Goal: Information Seeking & Learning: Compare options

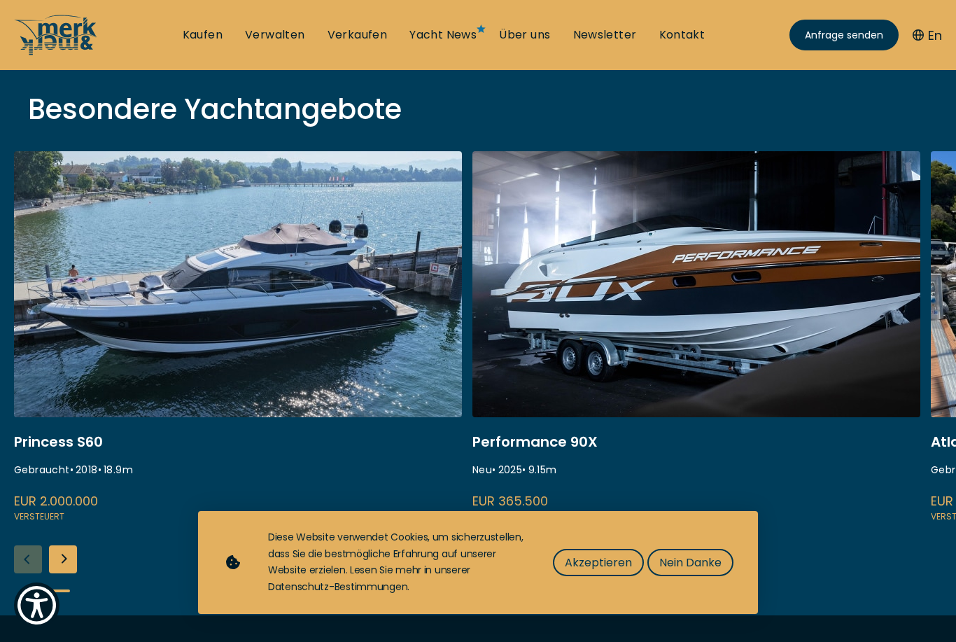
scroll to position [491, 0]
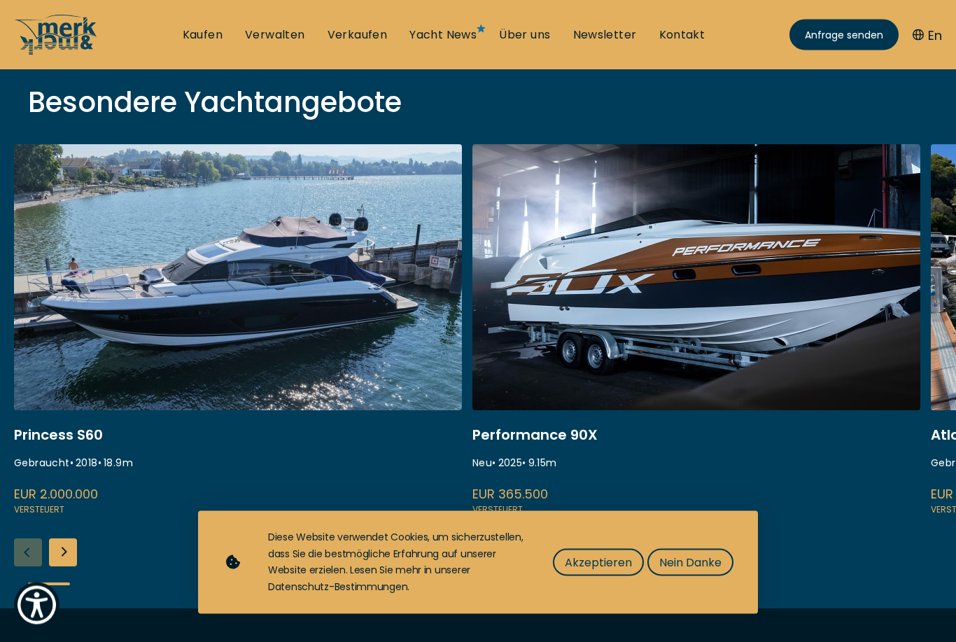
click at [610, 576] on button "Akzeptieren" at bounding box center [598, 562] width 91 height 27
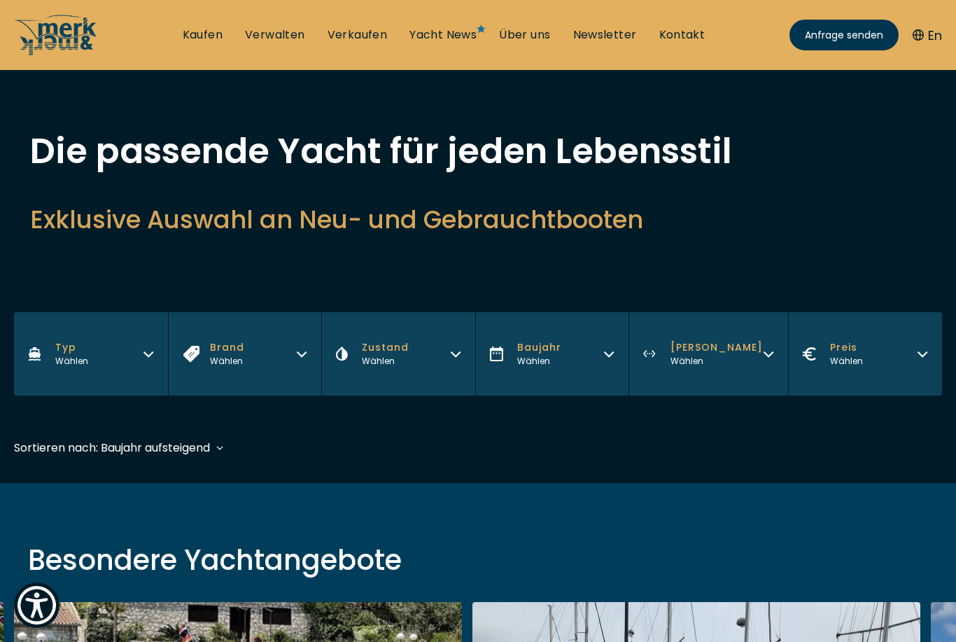
scroll to position [0, 0]
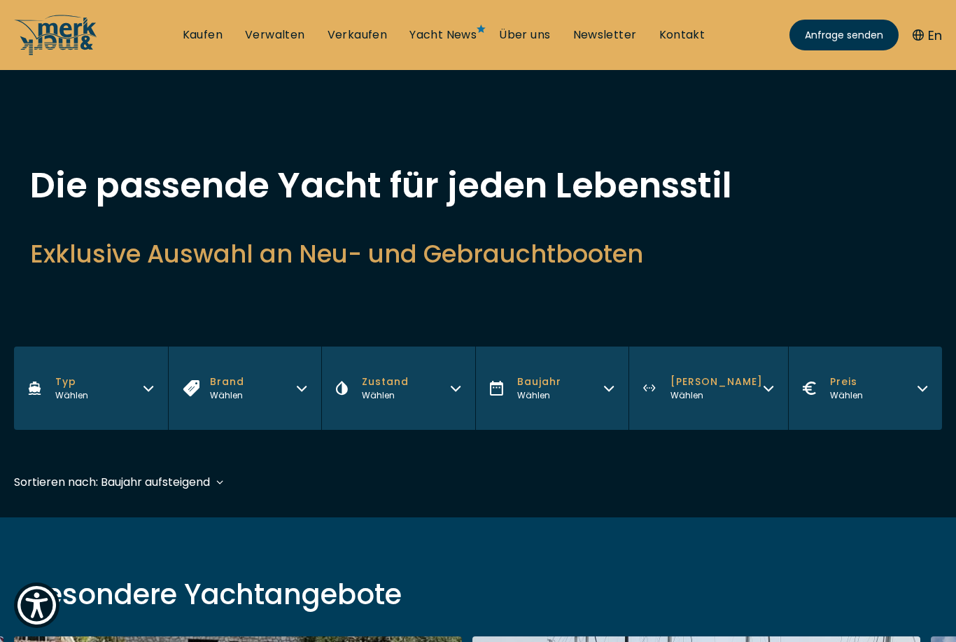
click at [156, 390] on button "Typ Wählen" at bounding box center [91, 387] width 154 height 83
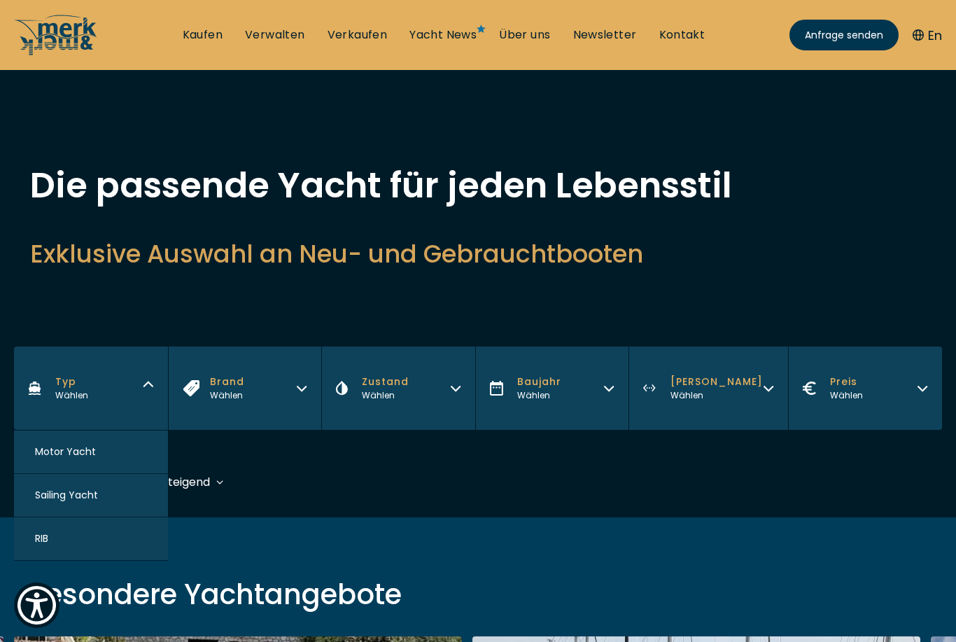
click at [137, 446] on button "Motor Yacht" at bounding box center [91, 451] width 154 height 43
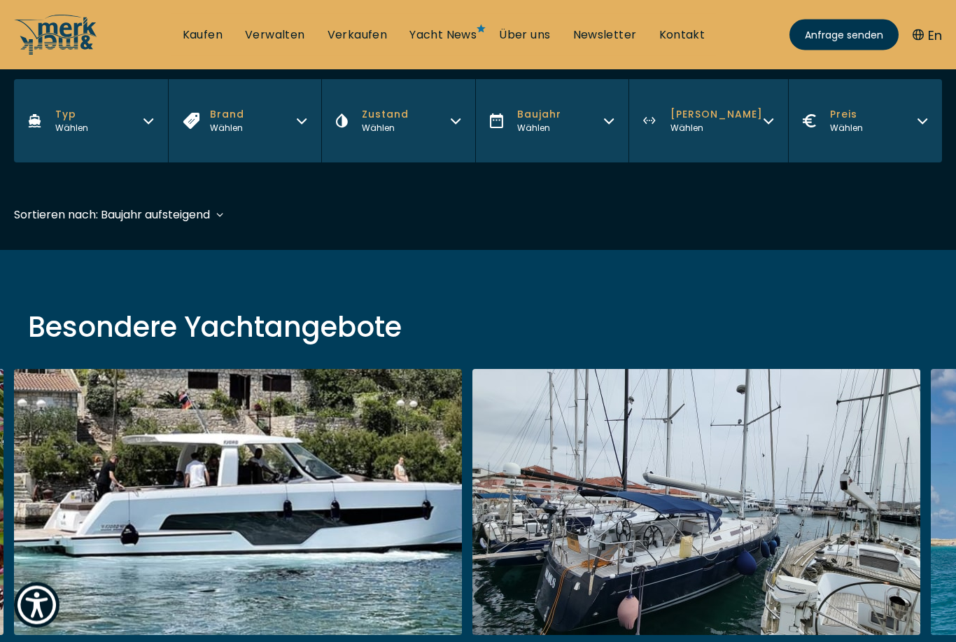
scroll to position [346, 0]
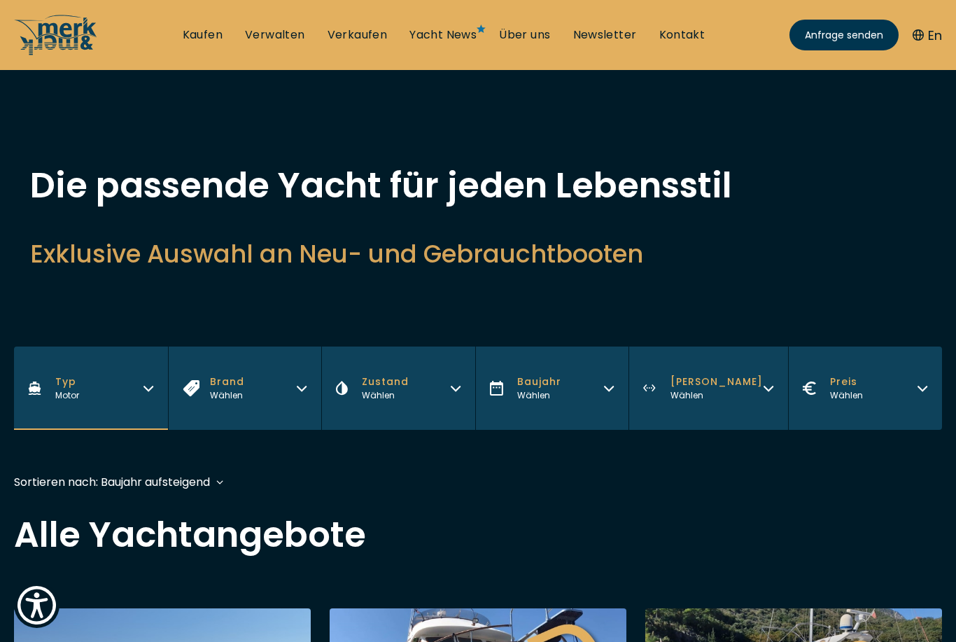
click at [300, 398] on button "Brand Wählen" at bounding box center [245, 387] width 154 height 83
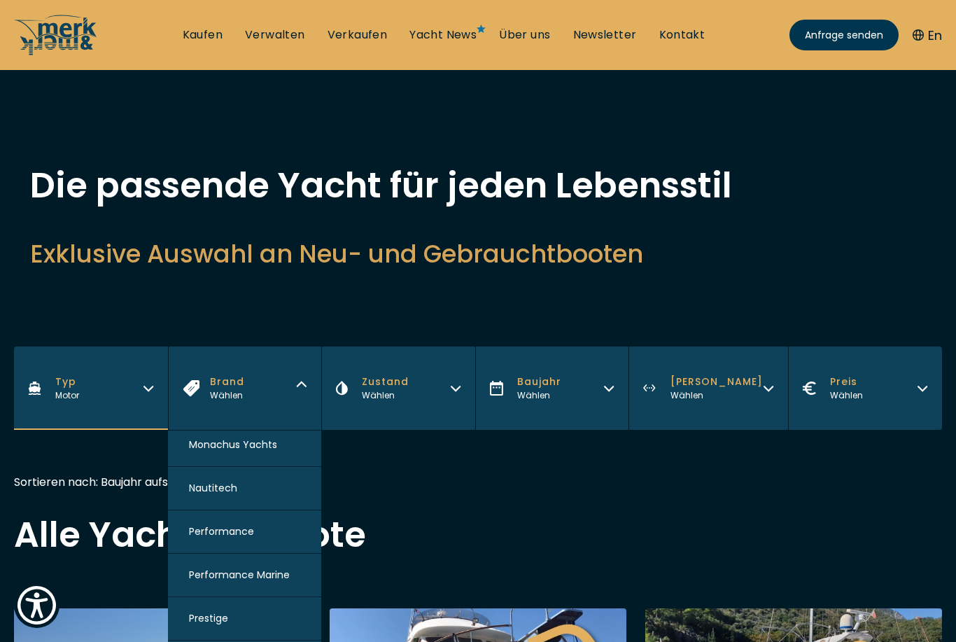
scroll to position [1352, 0]
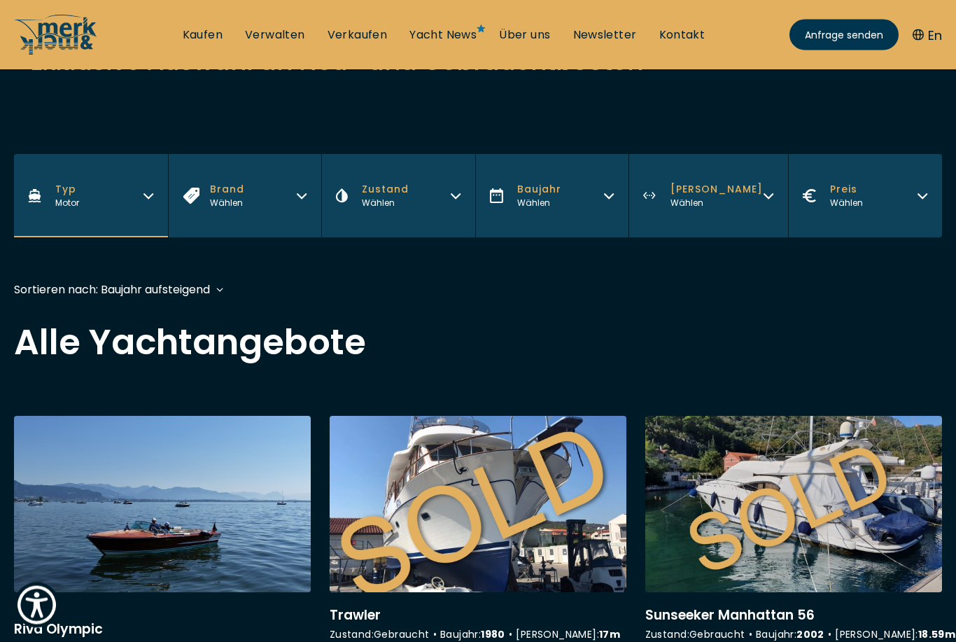
click at [300, 218] on button "Brand Wählen" at bounding box center [245, 196] width 154 height 83
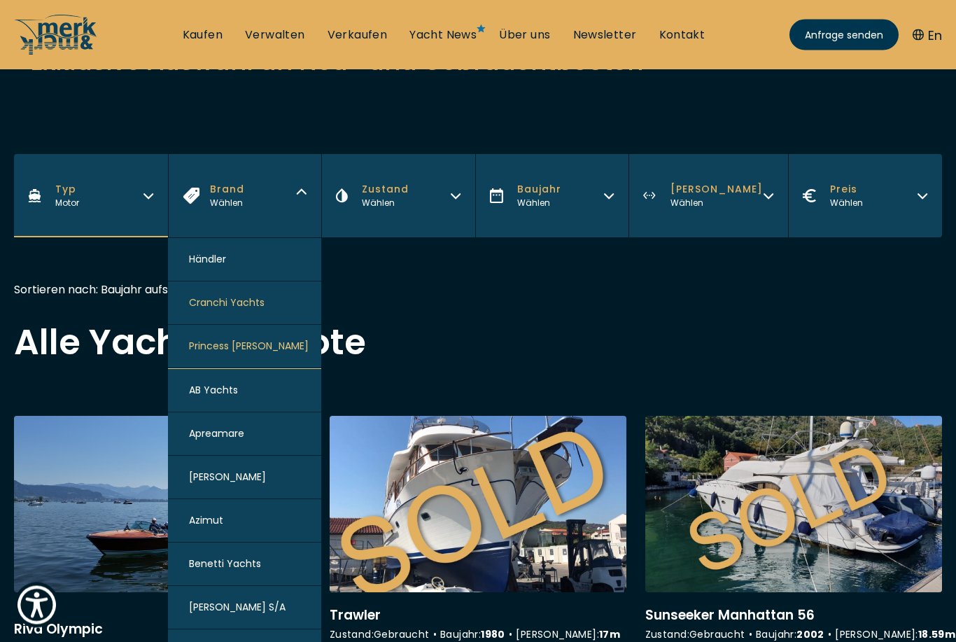
scroll to position [192, 0]
click at [274, 305] on button "Cranchi Yachts" at bounding box center [245, 302] width 154 height 43
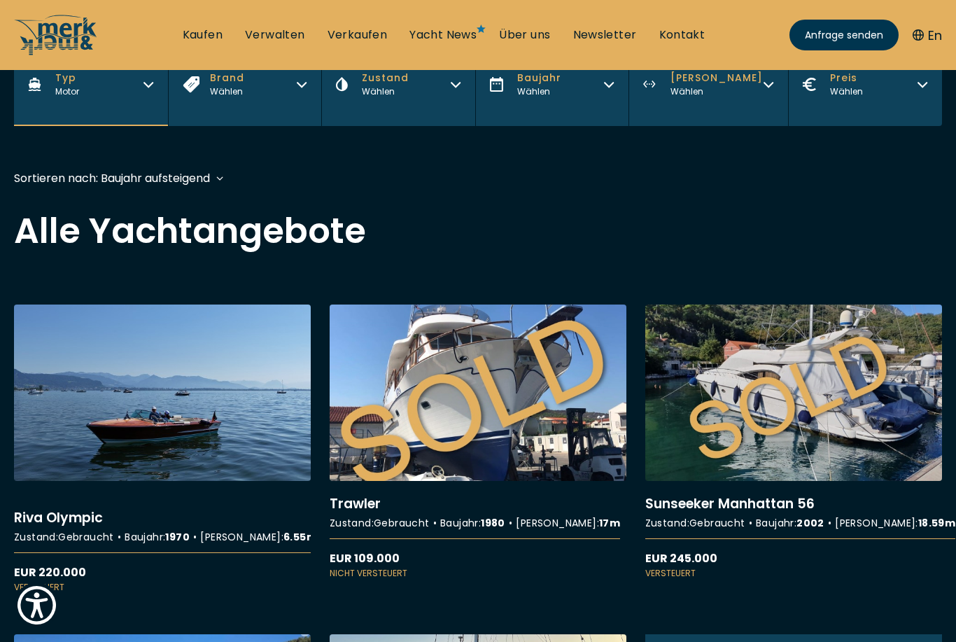
scroll to position [346, 0]
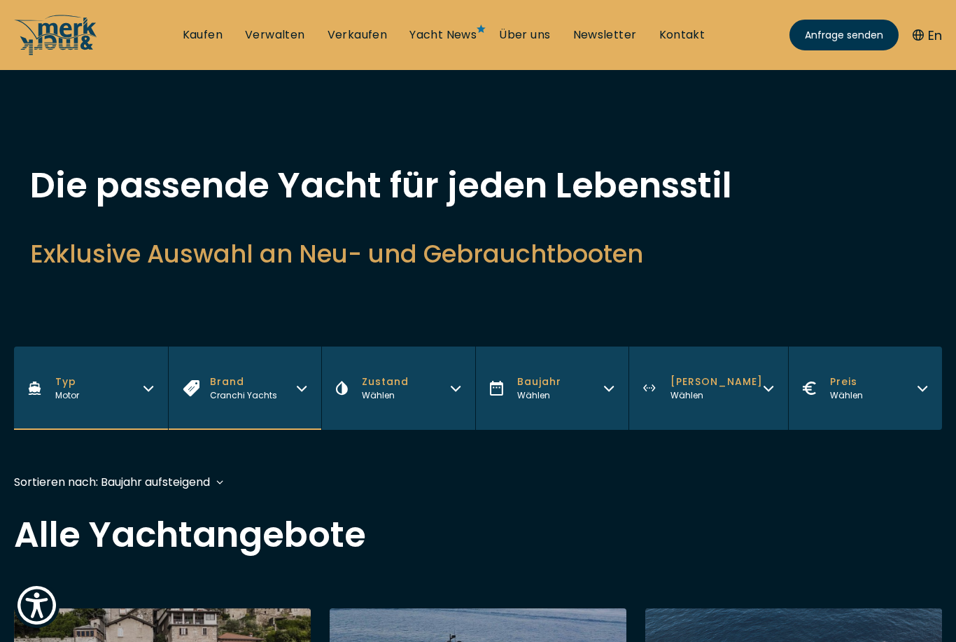
click at [319, 379] on button "Brand Cranchi Yachts" at bounding box center [245, 387] width 154 height 83
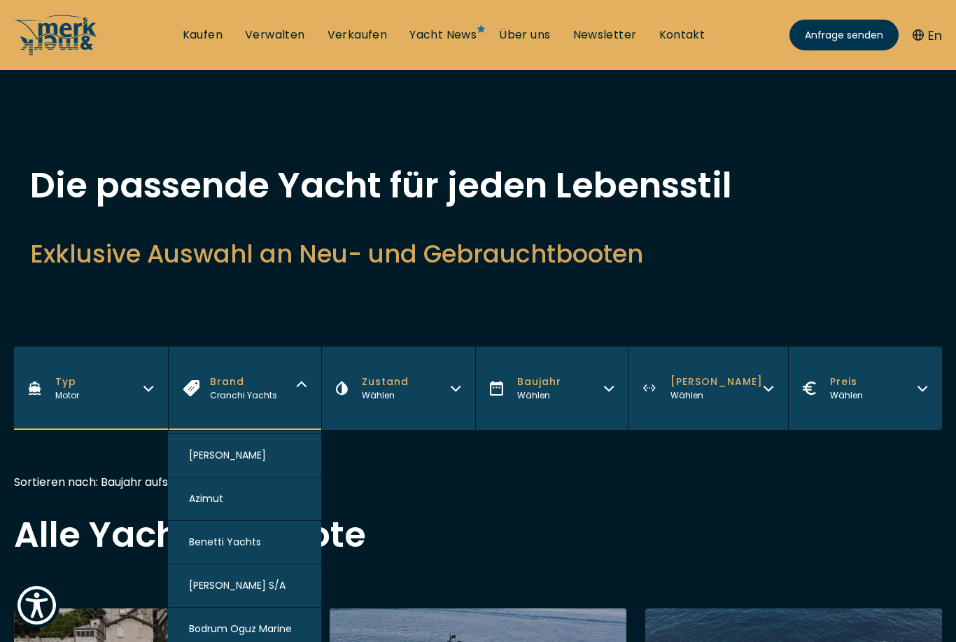
scroll to position [213, 0]
click at [281, 444] on button "[PERSON_NAME]" at bounding box center [245, 456] width 154 height 43
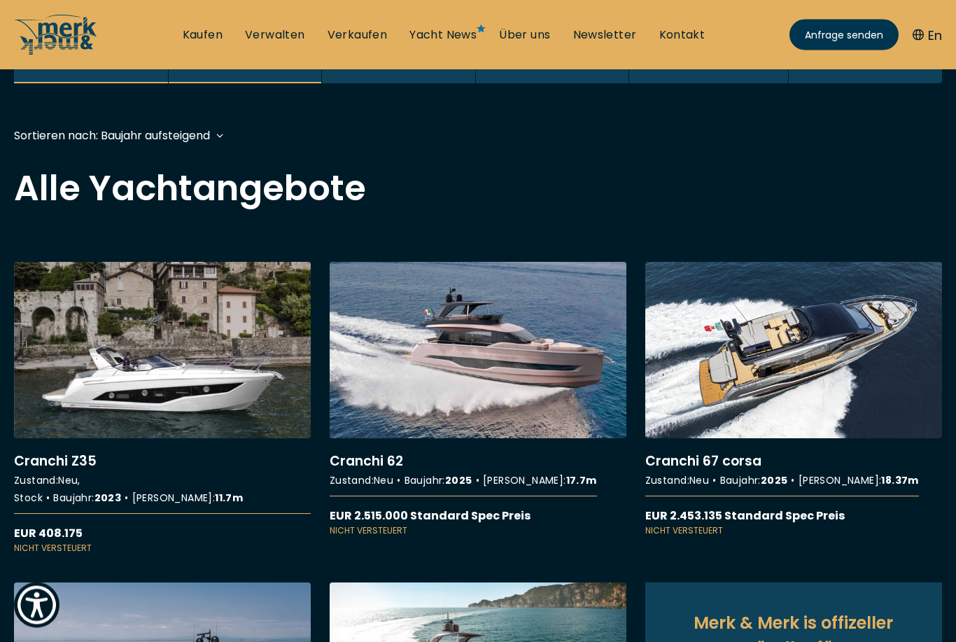
scroll to position [346, 0]
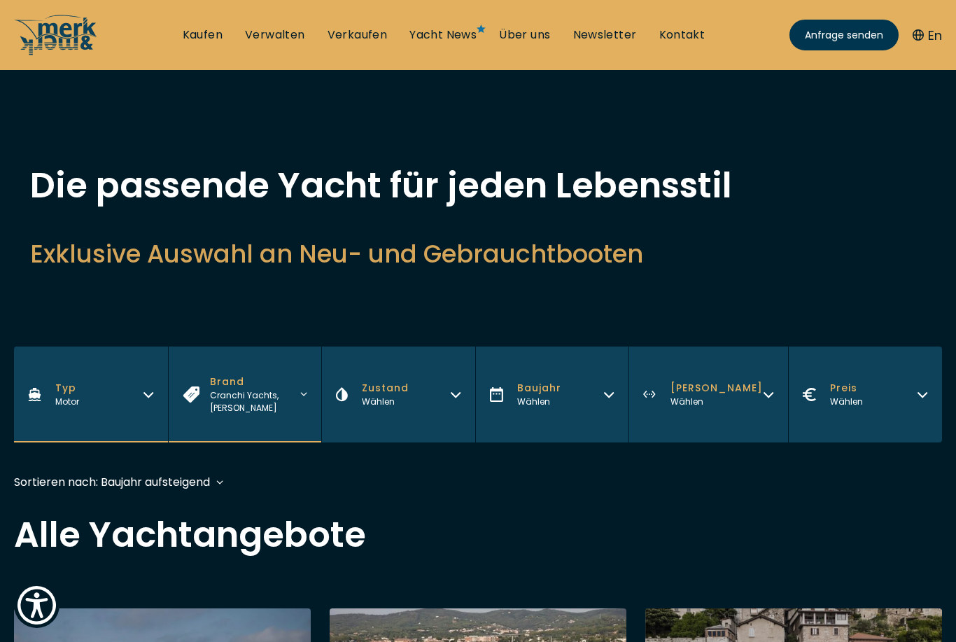
click at [300, 408] on div "[PERSON_NAME] , [PERSON_NAME]" at bounding box center [255, 401] width 90 height 25
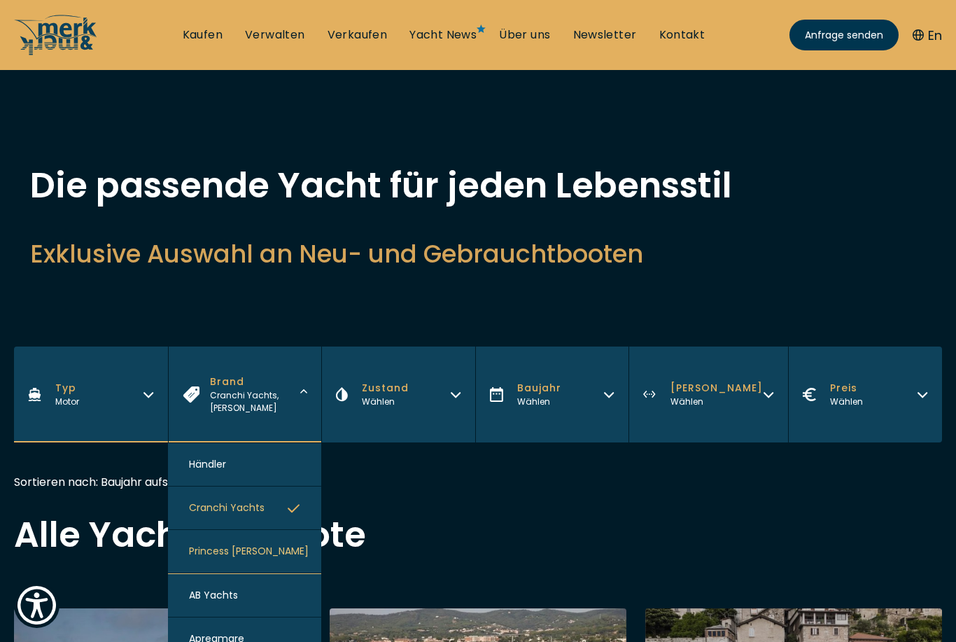
click at [293, 512] on icon "button" at bounding box center [294, 508] width 12 height 8
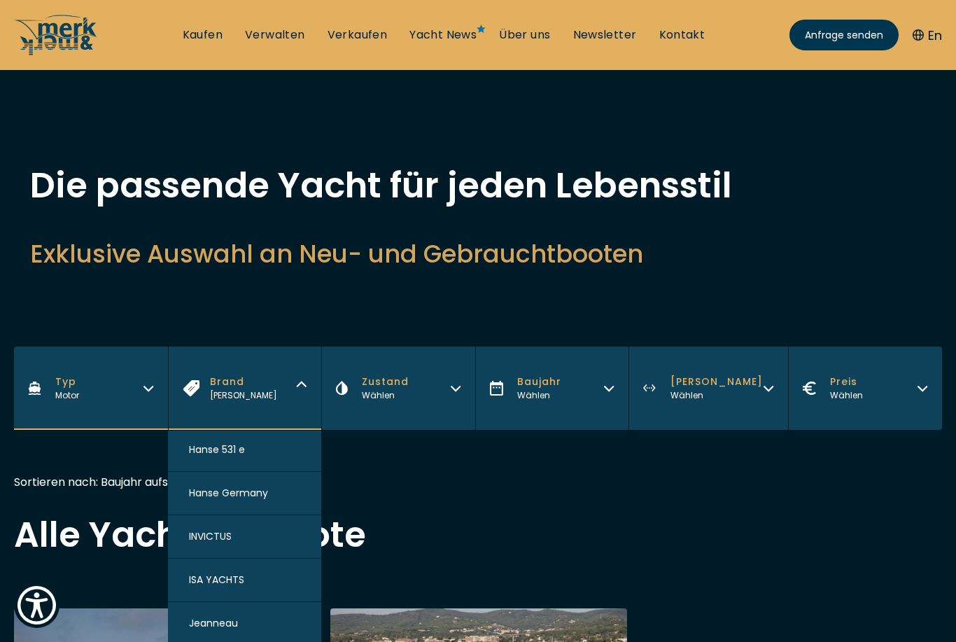
scroll to position [957, 0]
click at [288, 467] on button "Hanse 531 e" at bounding box center [245, 450] width 154 height 43
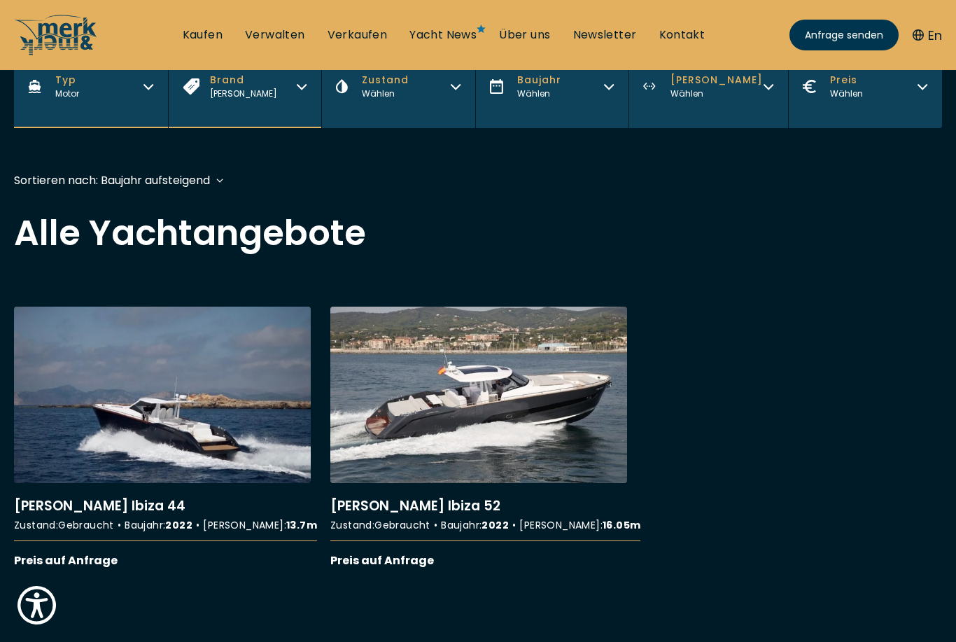
scroll to position [346, 0]
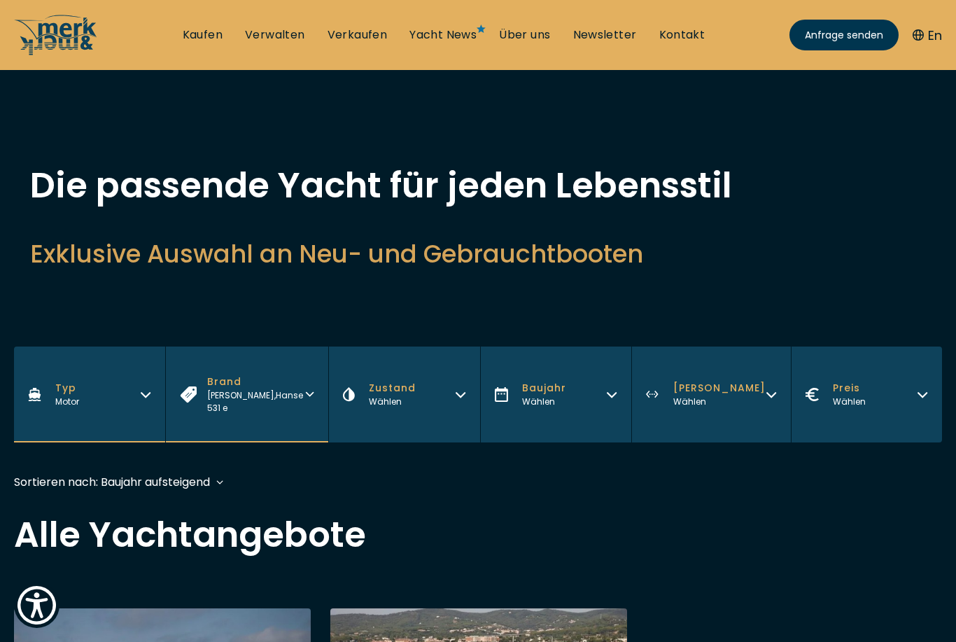
click at [316, 384] on button "Brand [PERSON_NAME] , Hanse 531 e" at bounding box center [246, 394] width 163 height 96
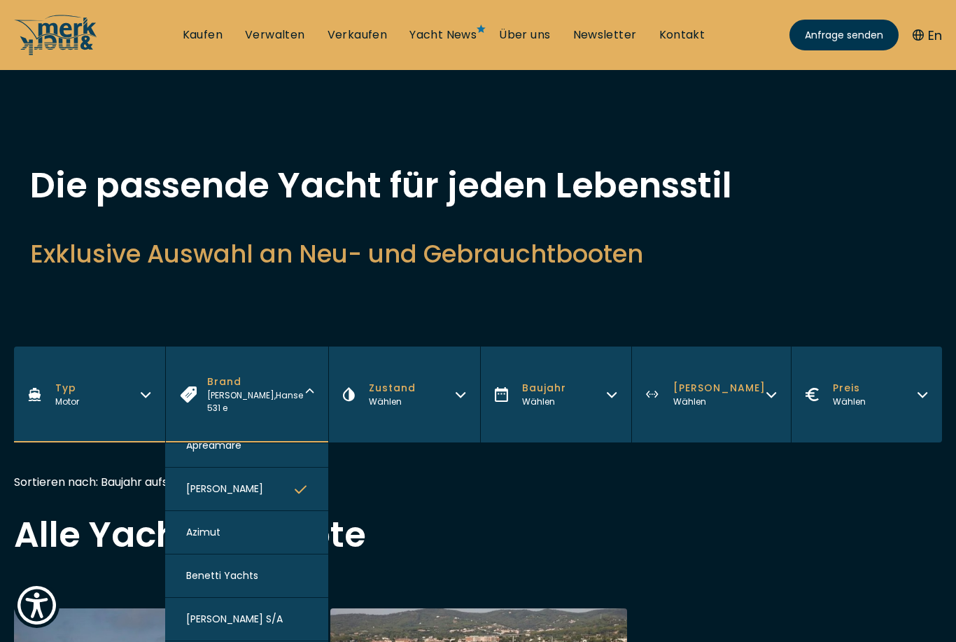
scroll to position [194, 0]
click at [294, 492] on icon "button" at bounding box center [300, 487] width 13 height 13
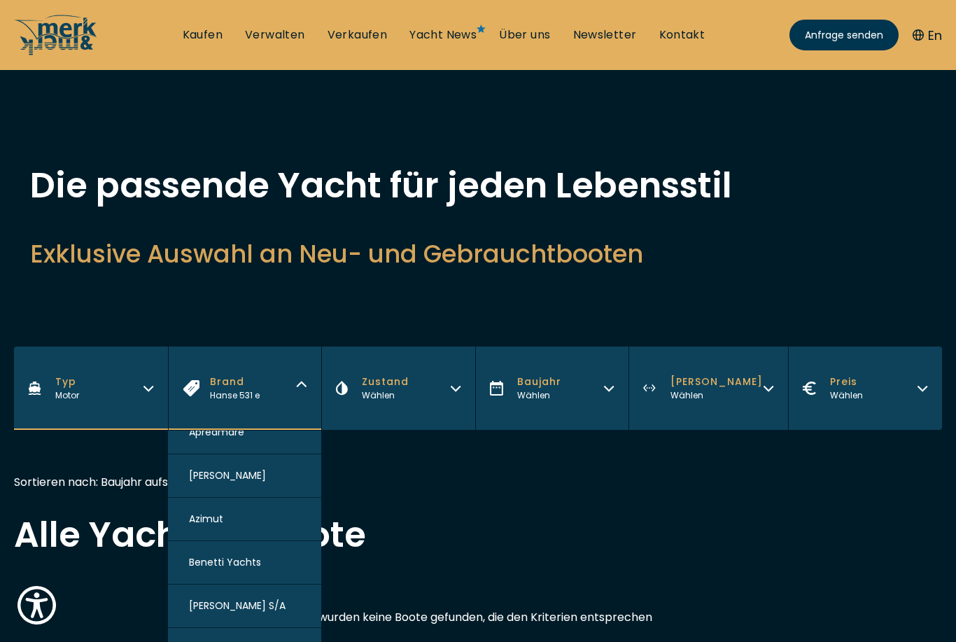
click at [294, 529] on button "Azimut" at bounding box center [245, 519] width 154 height 43
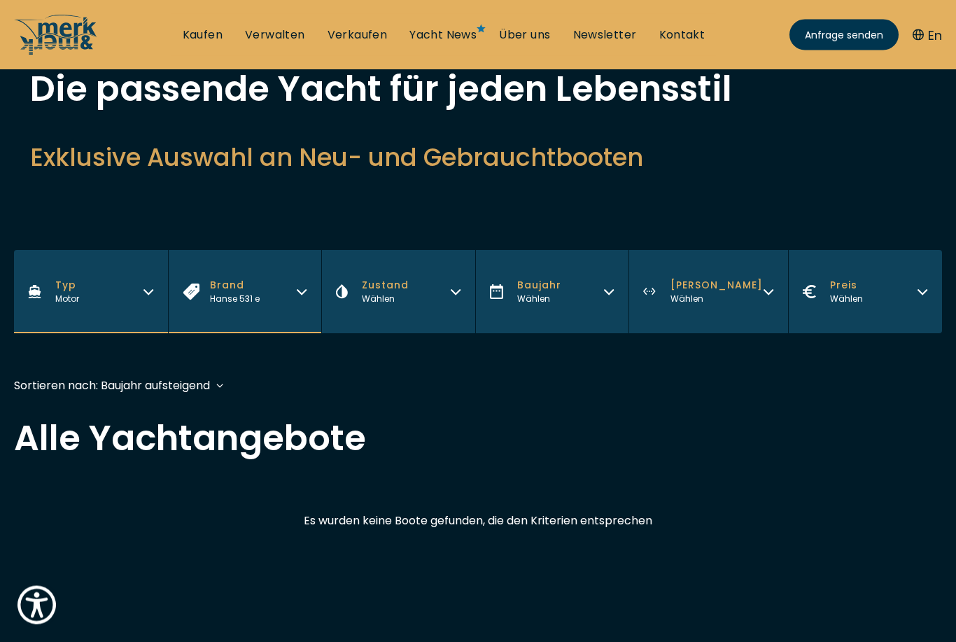
scroll to position [346, 0]
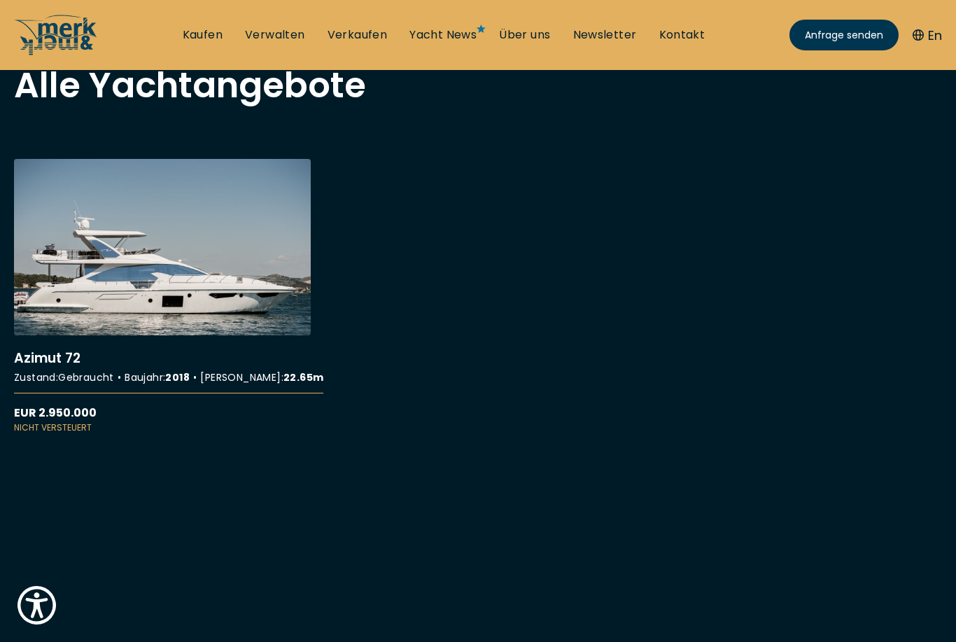
scroll to position [425, 0]
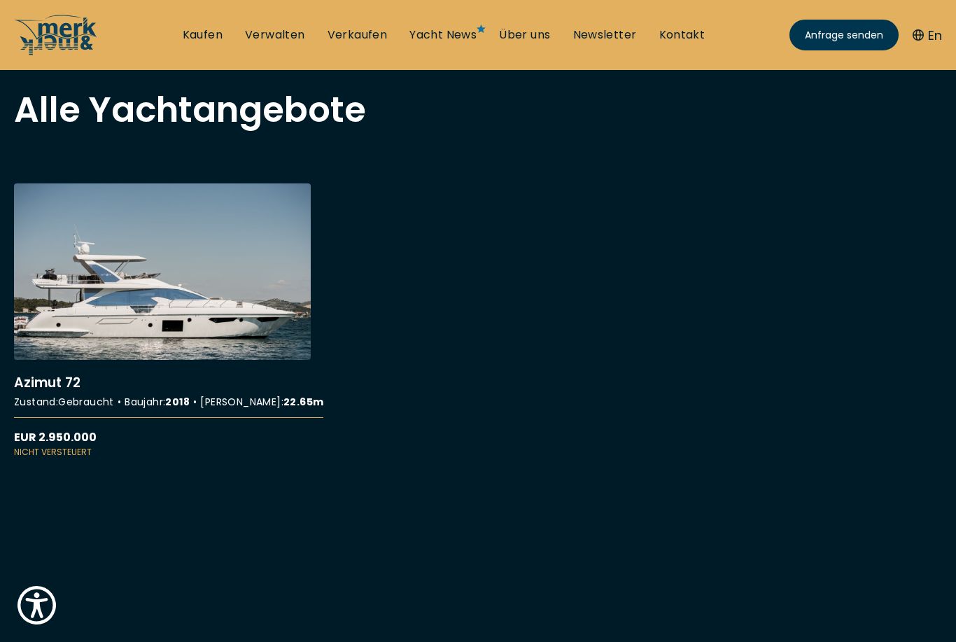
click at [251, 337] on link "More details about Azimut 72" at bounding box center [162, 320] width 297 height 275
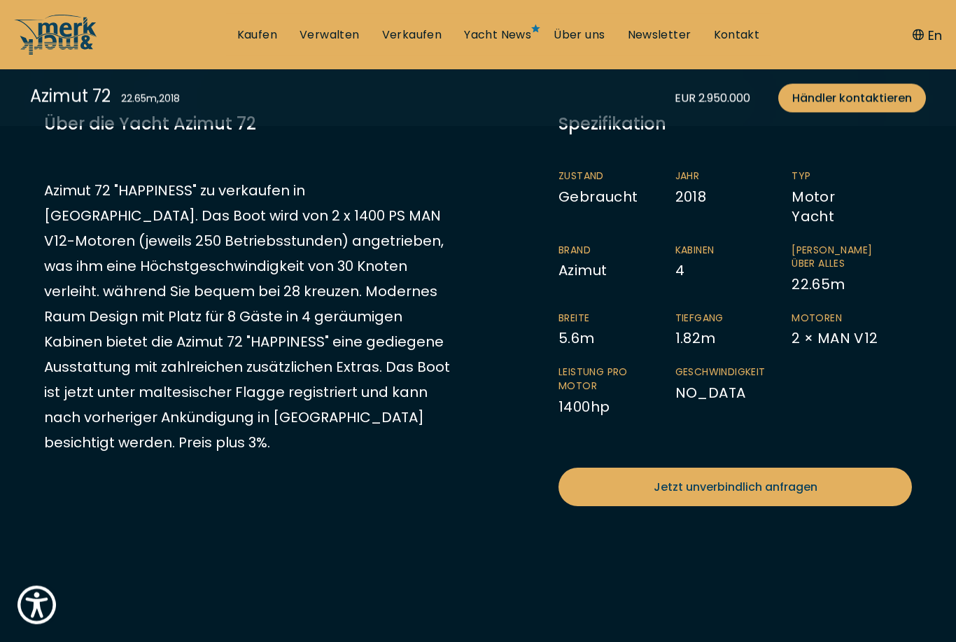
scroll to position [355, 0]
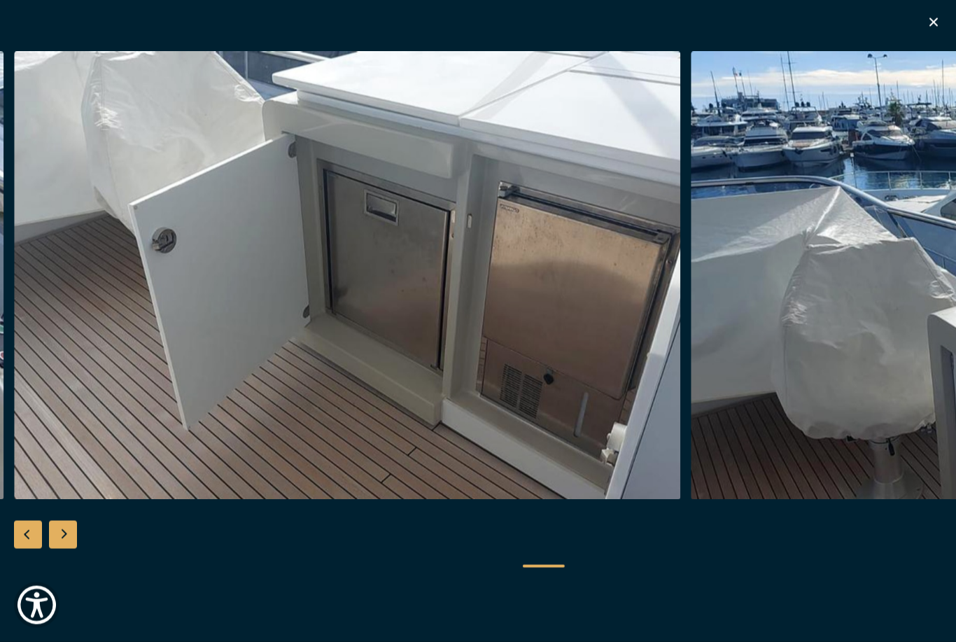
scroll to position [53, 0]
click at [939, 21] on icon "button" at bounding box center [933, 22] width 17 height 17
